Goal: Find contact information: Find contact information

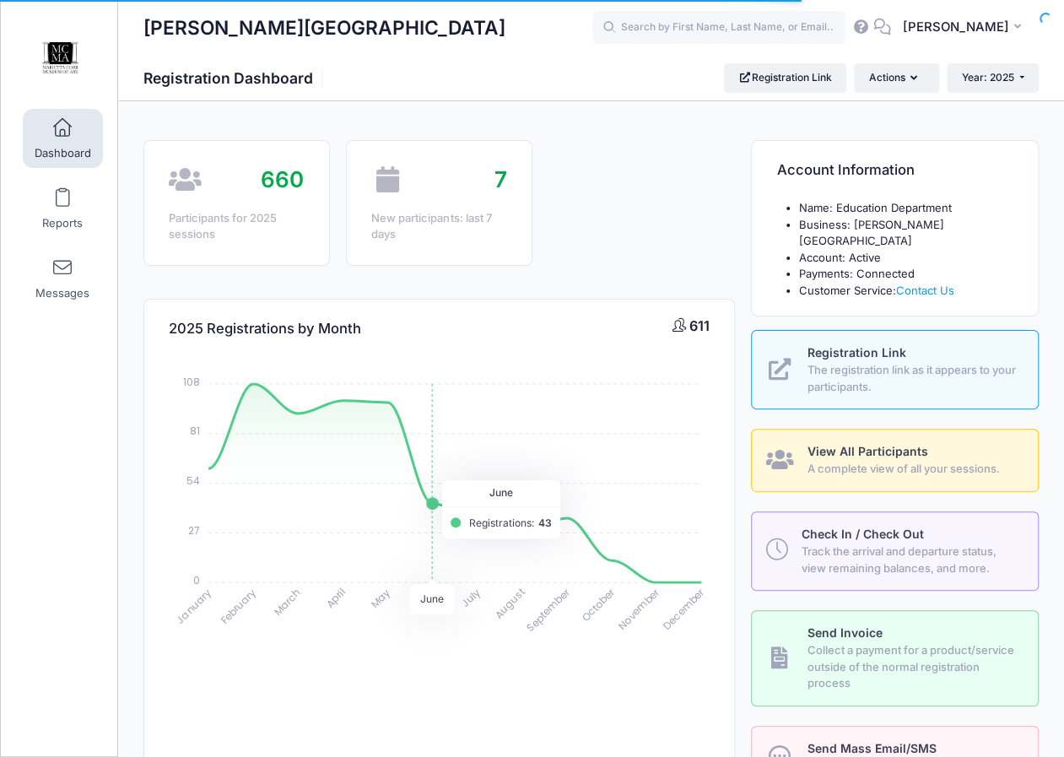
scroll to position [646, 0]
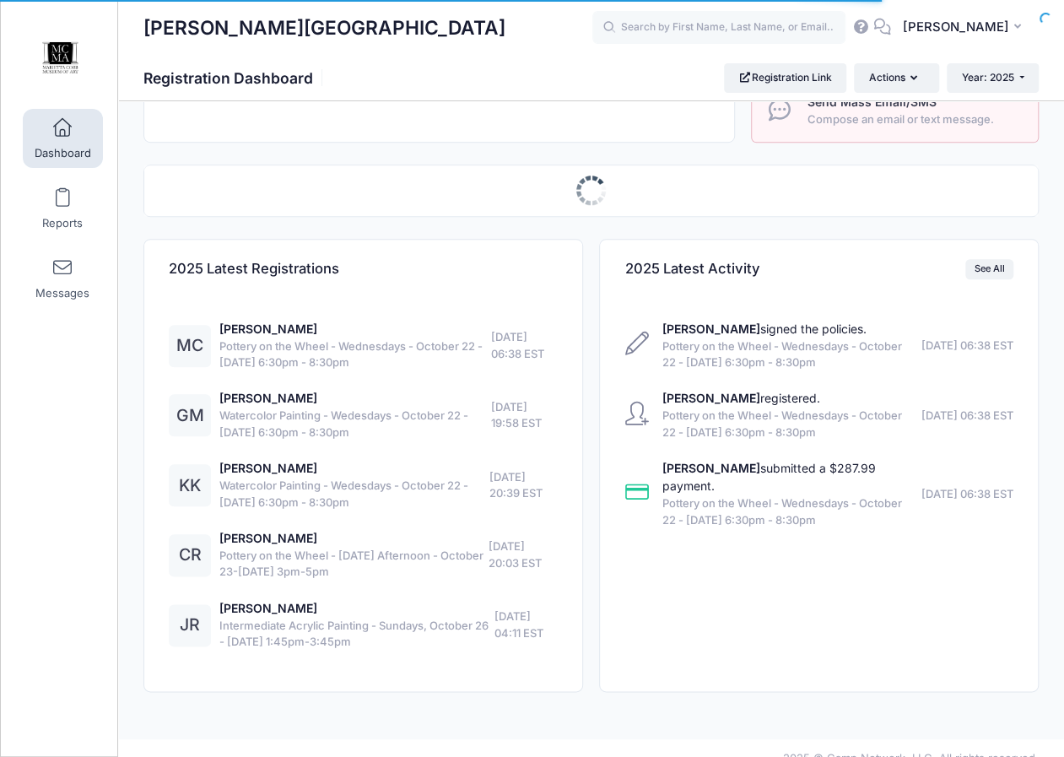
select select
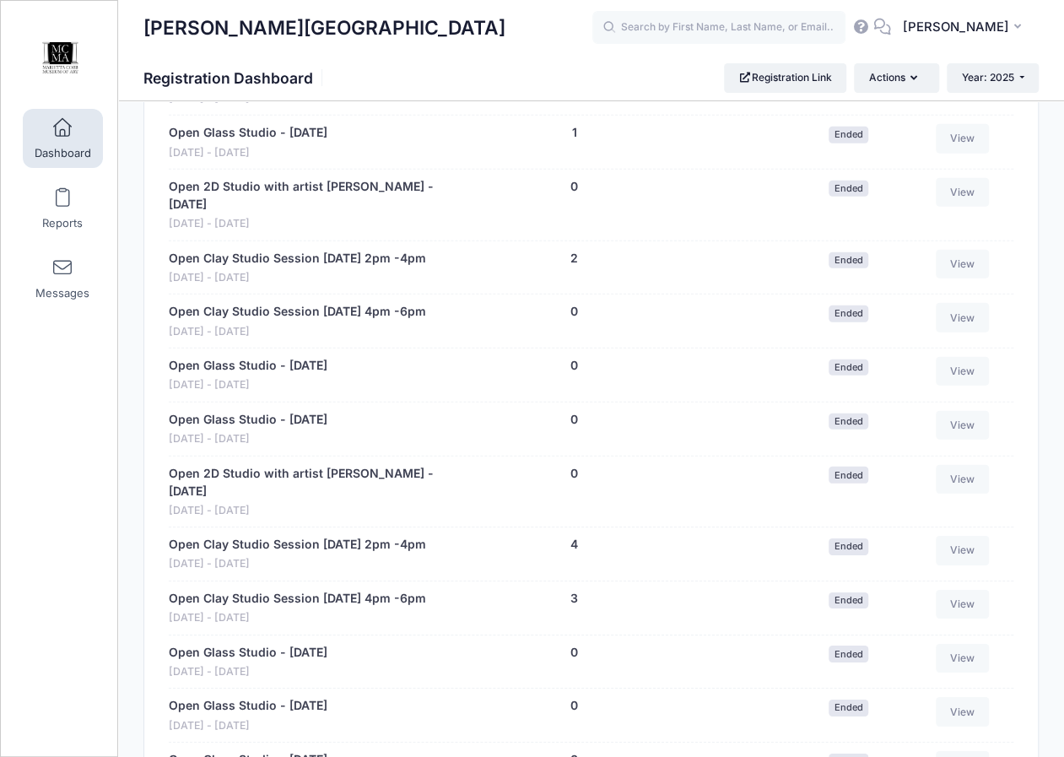
scroll to position [5635, 0]
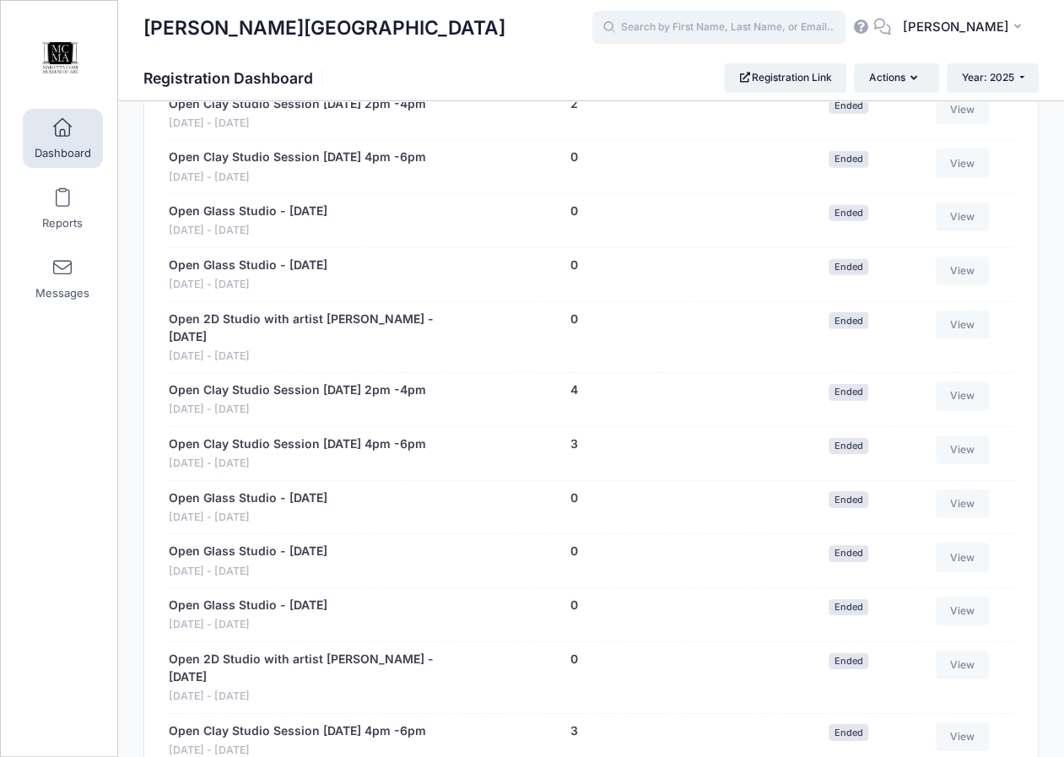
click at [680, 30] on input "text" at bounding box center [718, 28] width 253 height 34
type input "procreate"
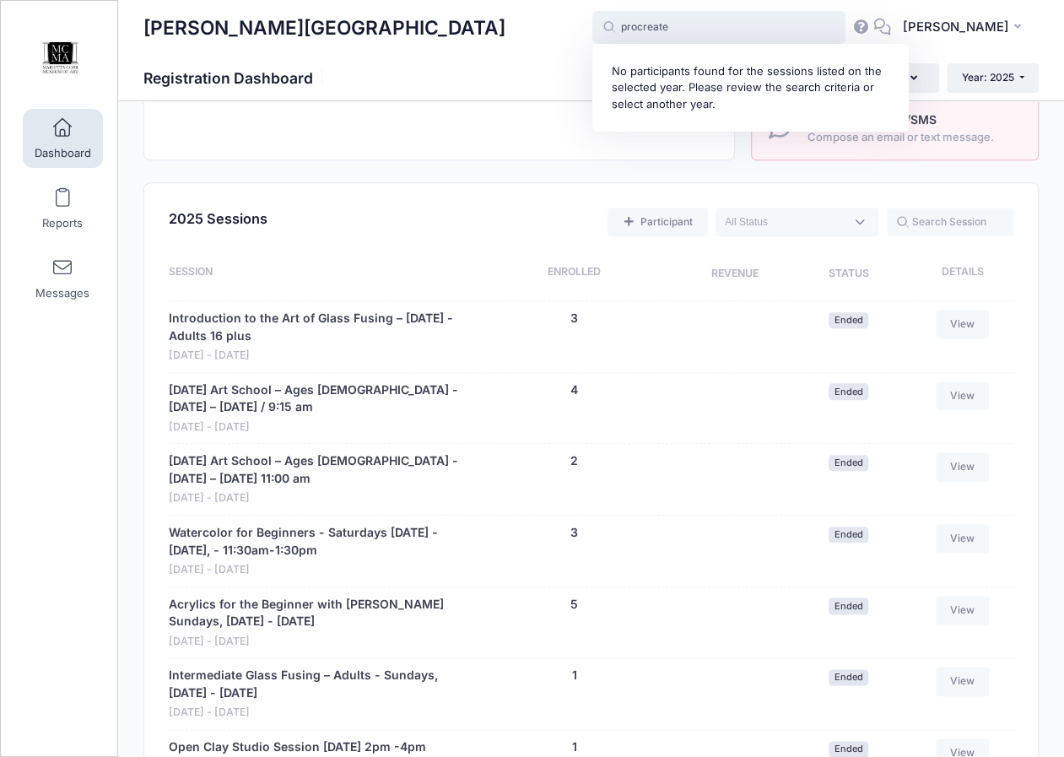
scroll to position [628, 0]
drag, startPoint x: 707, startPoint y: 19, endPoint x: 445, endPoint y: 21, distance: 261.5
click at [445, 21] on div "[PERSON_NAME][GEOGRAPHIC_DATA] procreate No participants found for the sessions…" at bounding box center [591, 27] width 946 height 39
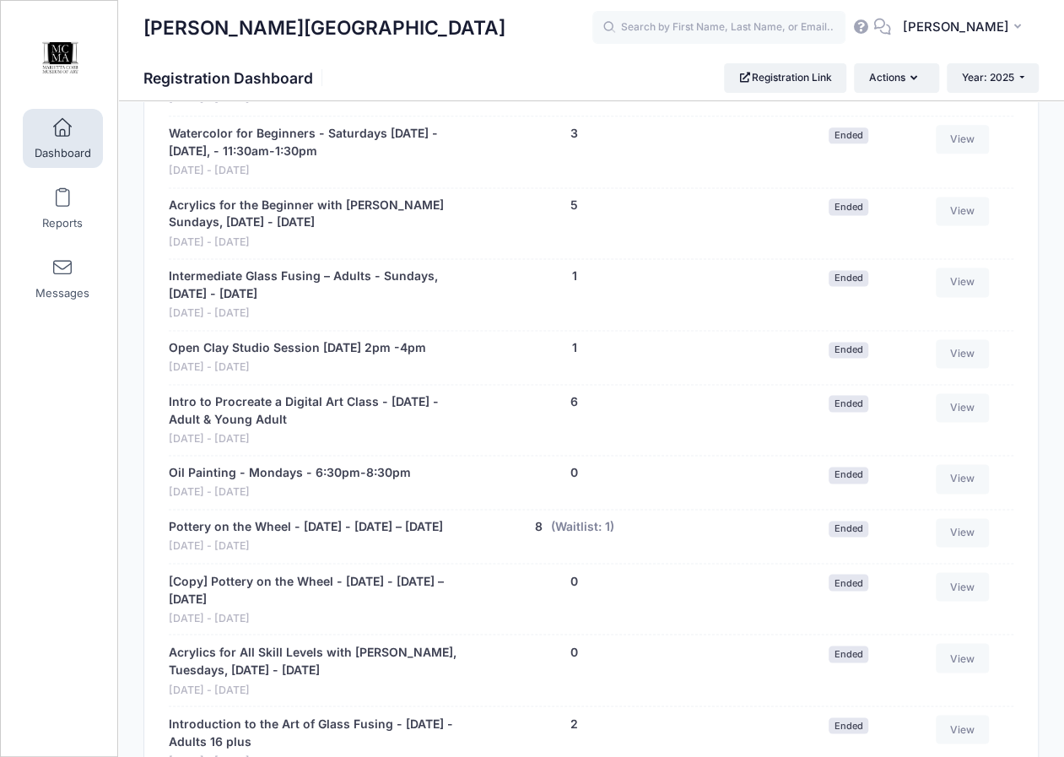
scroll to position [12944, 0]
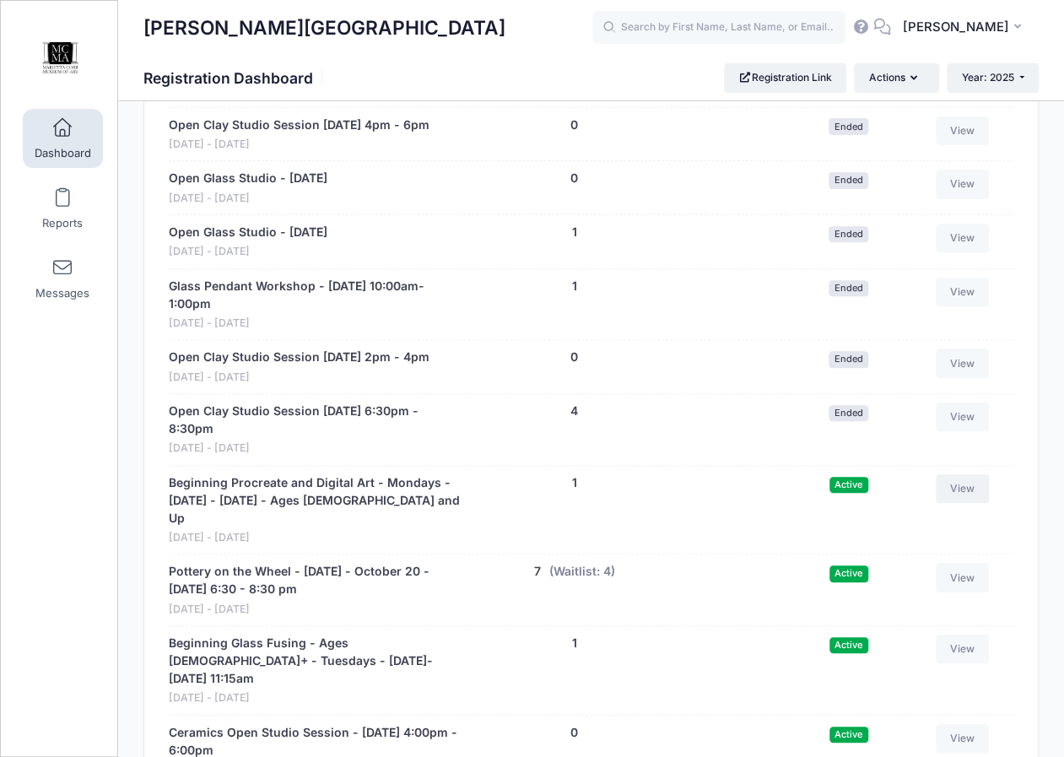
click at [960, 474] on link "View" at bounding box center [963, 488] width 54 height 29
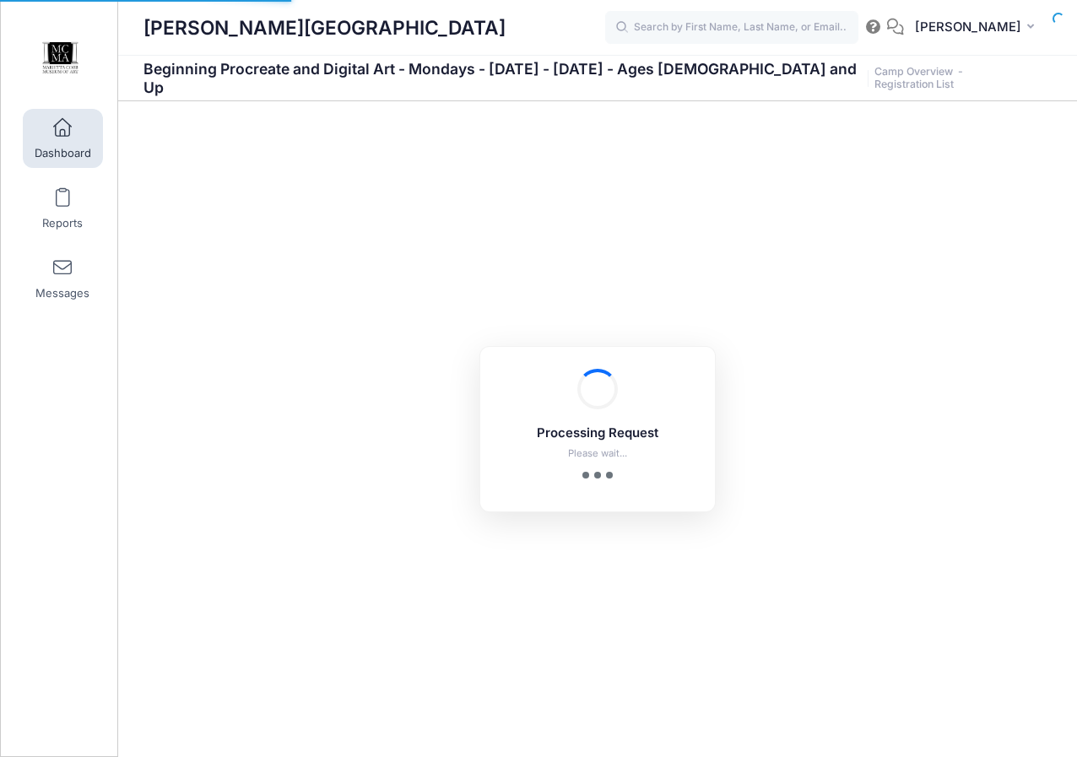
select select "10"
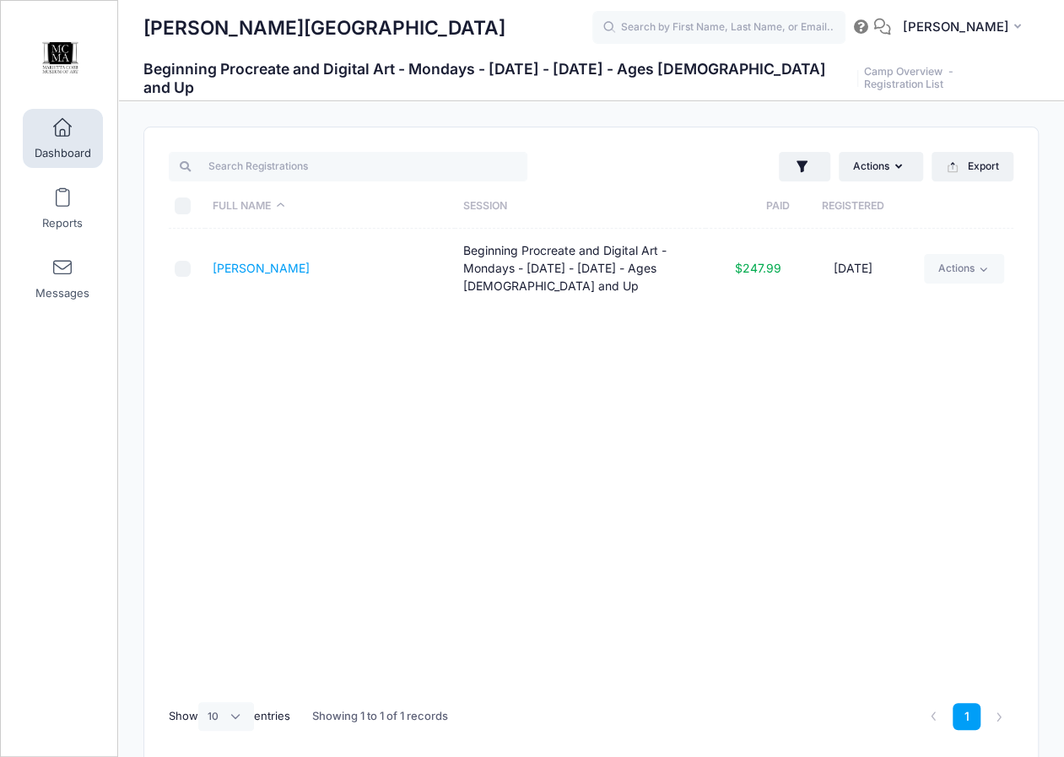
drag, startPoint x: 310, startPoint y: 267, endPoint x: 208, endPoint y: 268, distance: 102.9
click at [208, 268] on td "Parlotto, Cassie" at bounding box center [330, 269] width 251 height 80
copy link "Parlotto, Cassie"
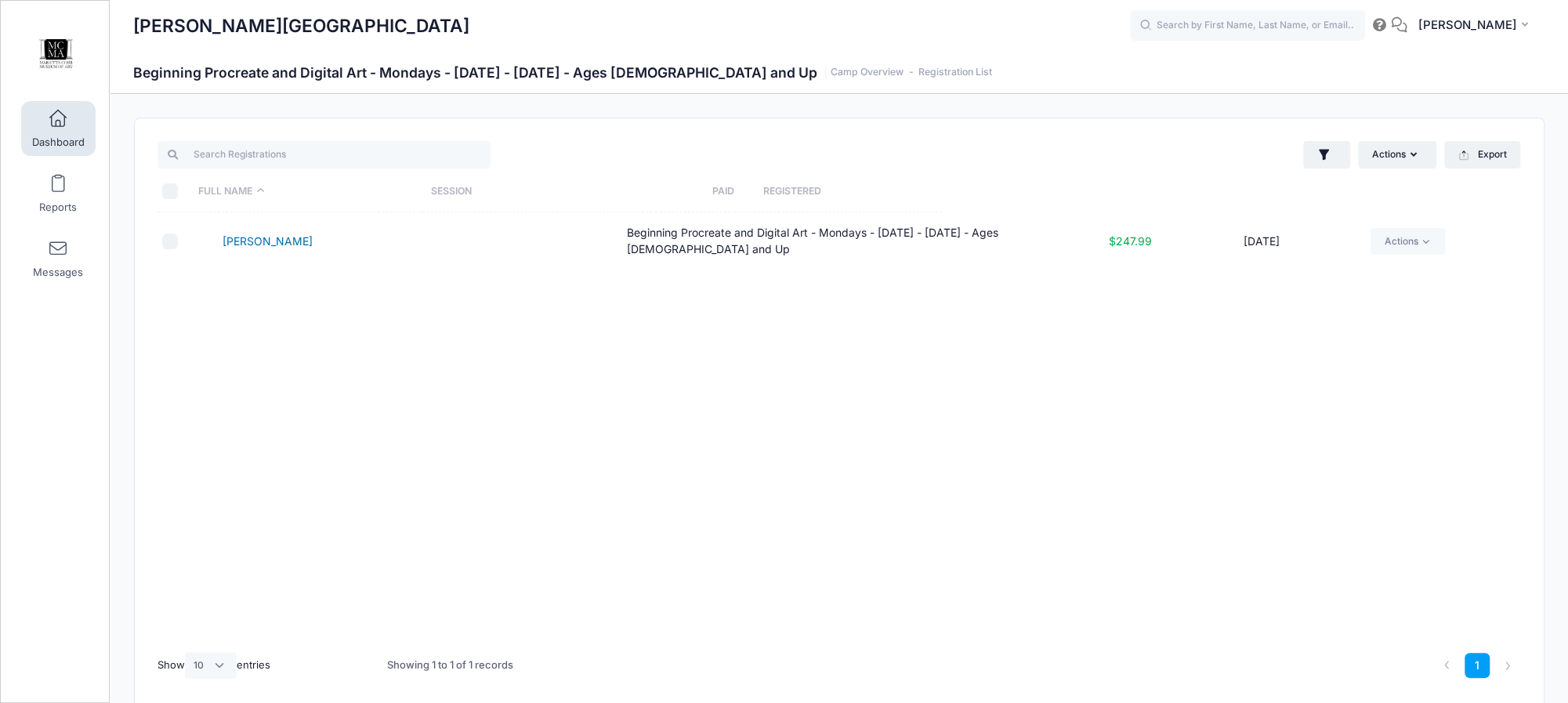
click at [269, 241] on link "Parlotto, Cassie" at bounding box center [268, 241] width 90 height 13
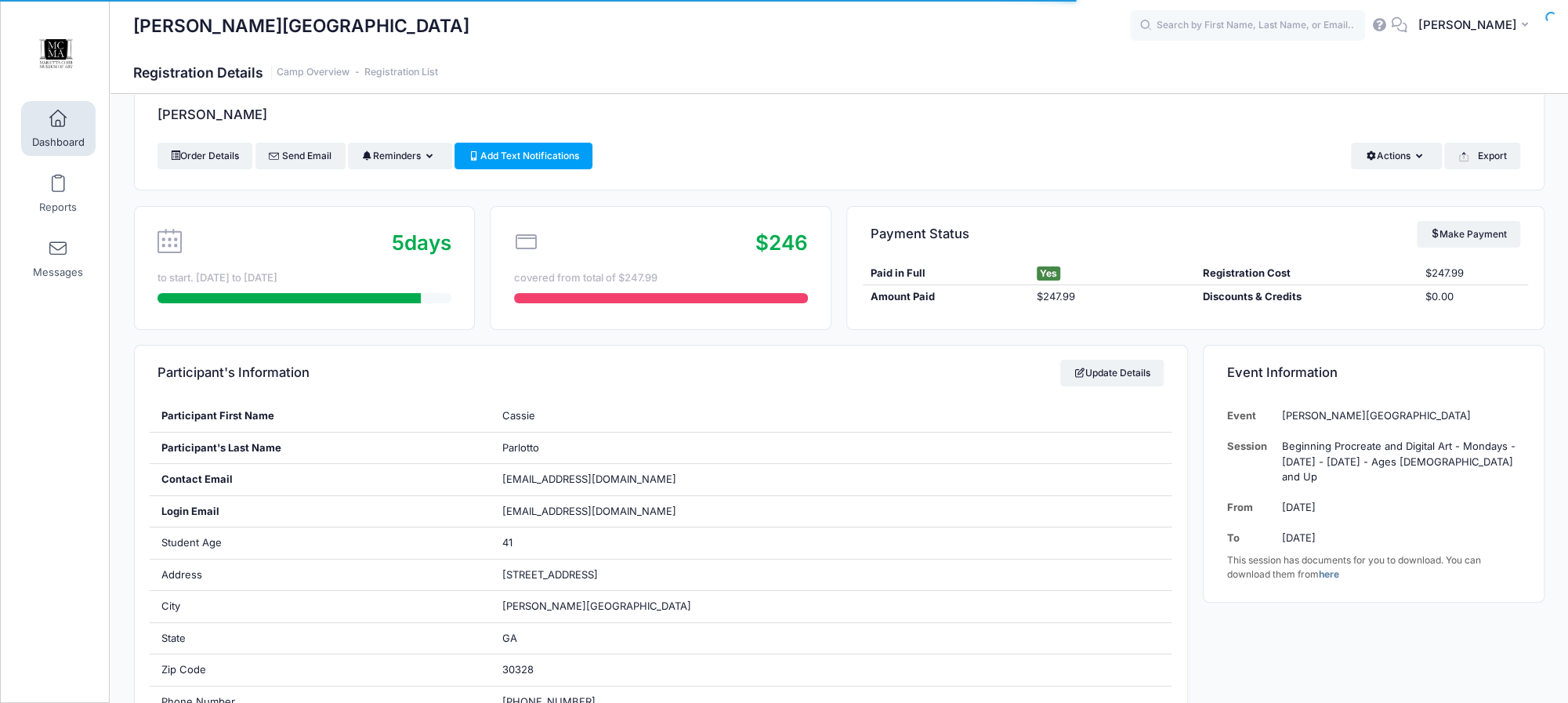
scroll to position [78, 0]
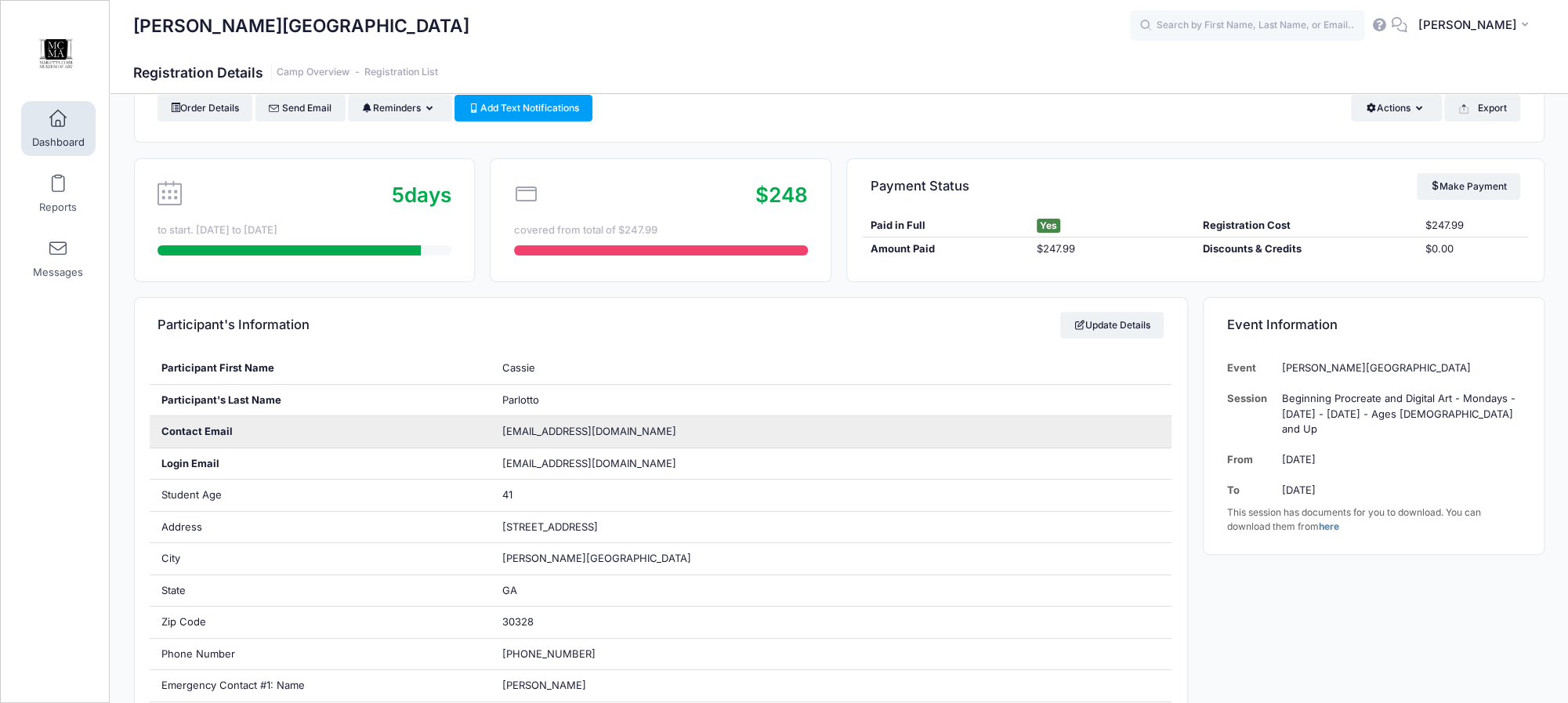
click at [559, 428] on span "cassieparlotto@gmail.com" at bounding box center [589, 430] width 174 height 12
copy div "cassieparlotto@gmail.com"
